Goal: Navigation & Orientation: Find specific page/section

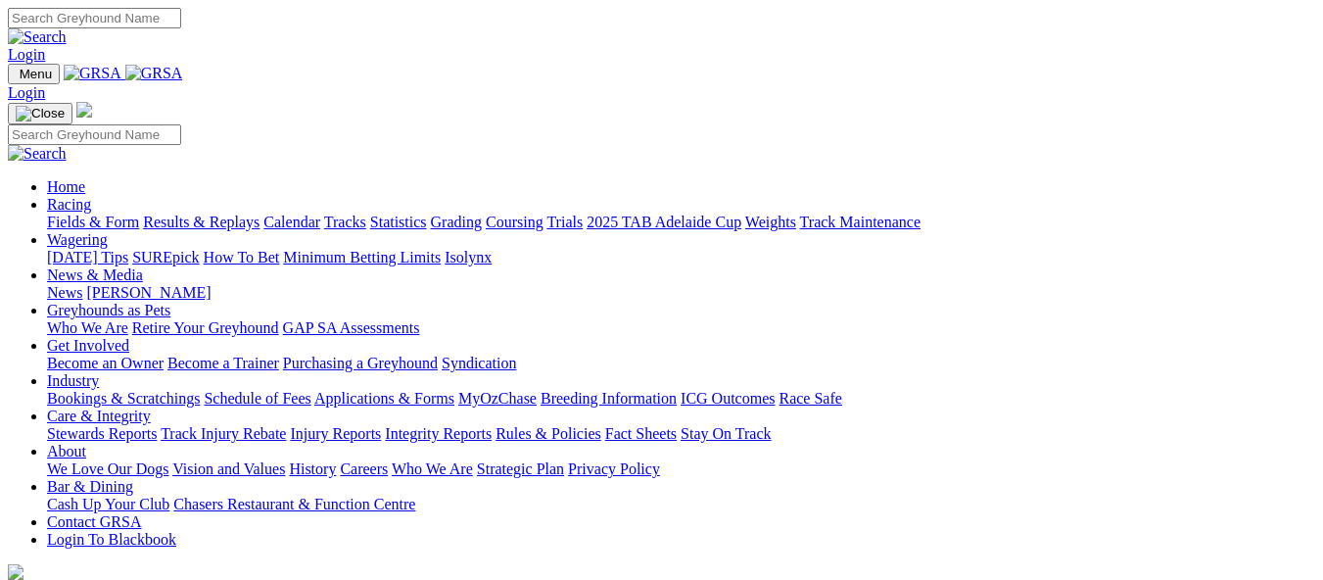
click at [183, 79] on img at bounding box center [154, 74] width 58 height 18
click at [320, 214] on link "Calendar" at bounding box center [291, 222] width 57 height 17
